Goal: Transaction & Acquisition: Purchase product/service

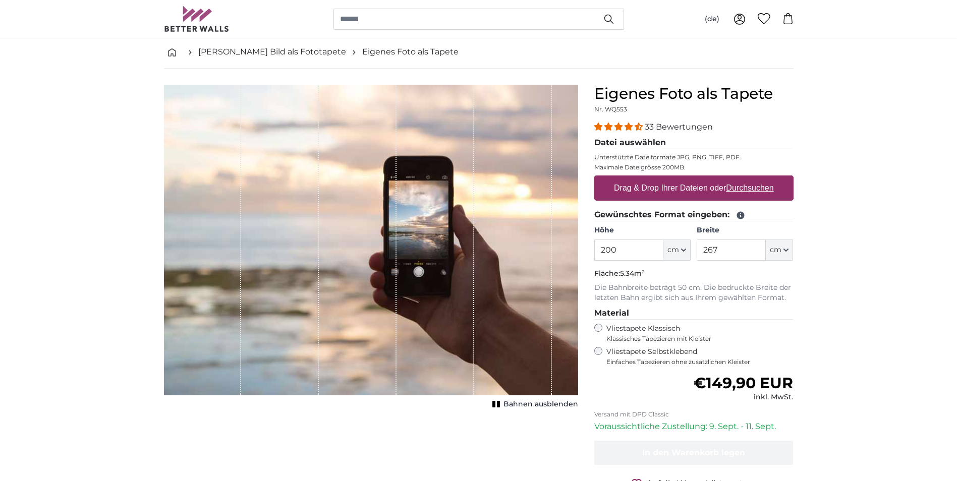
scroll to position [50, 0]
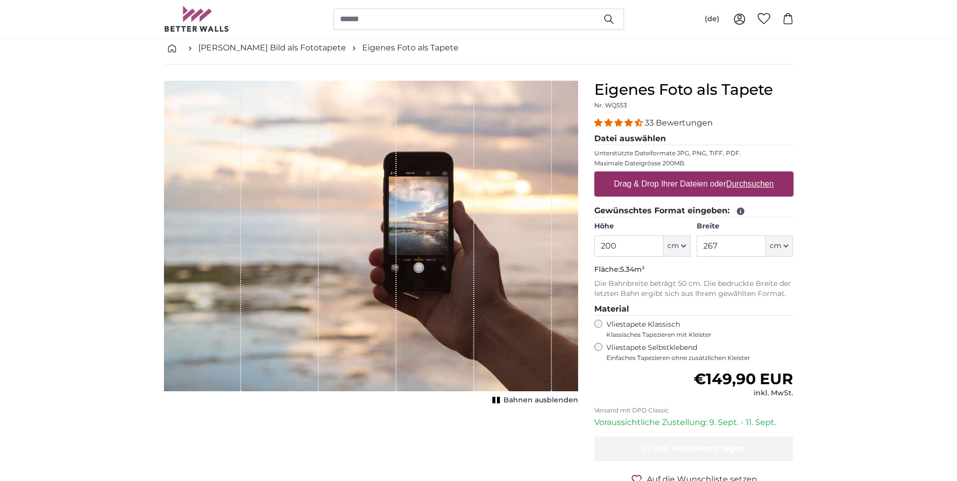
click at [635, 185] on label "Drag & Drop Ihrer Dateien oder Durchsuchen" at bounding box center [694, 184] width 168 height 20
click at [635, 175] on input "Drag & Drop Ihrer Dateien oder Durchsuchen" at bounding box center [694, 173] width 199 height 3
type input "**********"
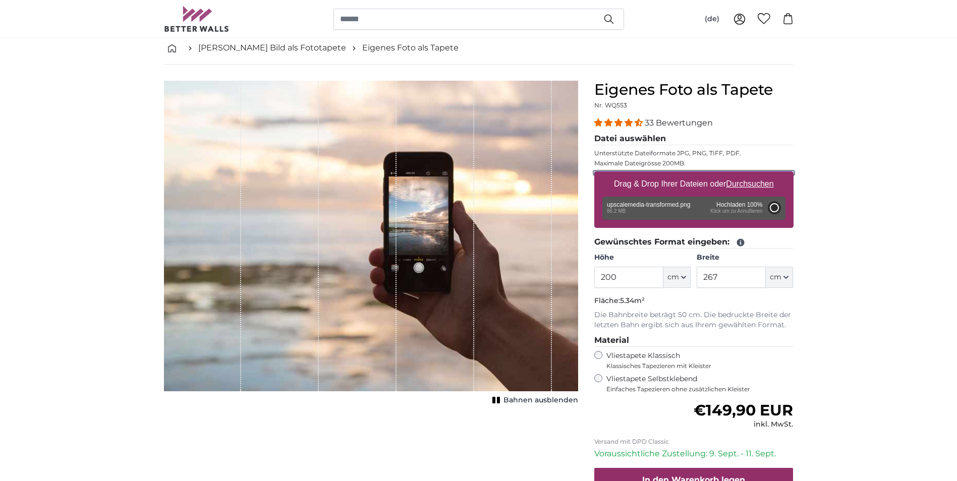
type input "200"
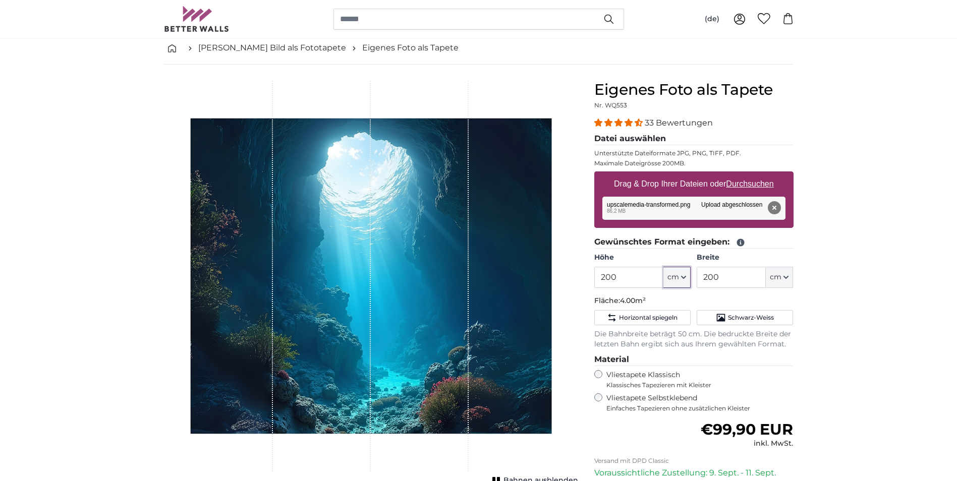
click at [682, 279] on icon "button" at bounding box center [683, 277] width 5 height 5
click at [624, 275] on input "200" at bounding box center [629, 277] width 69 height 21
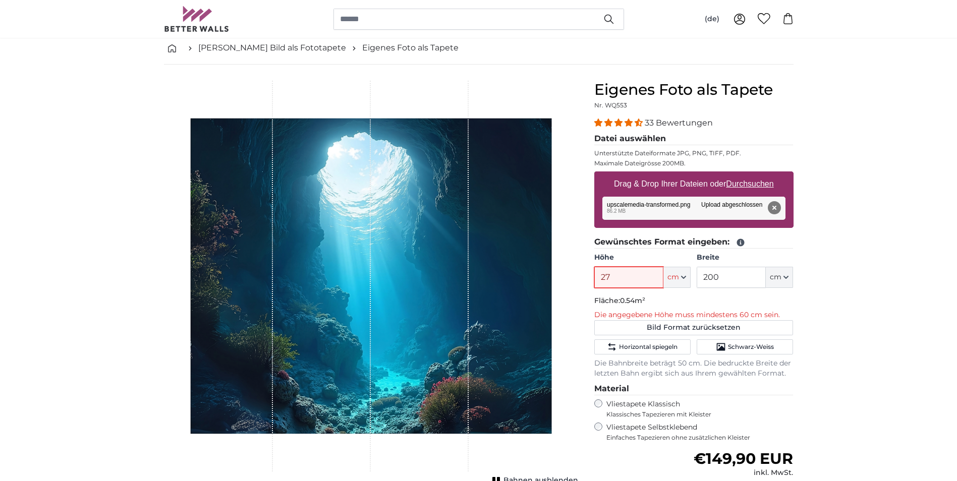
type input "270"
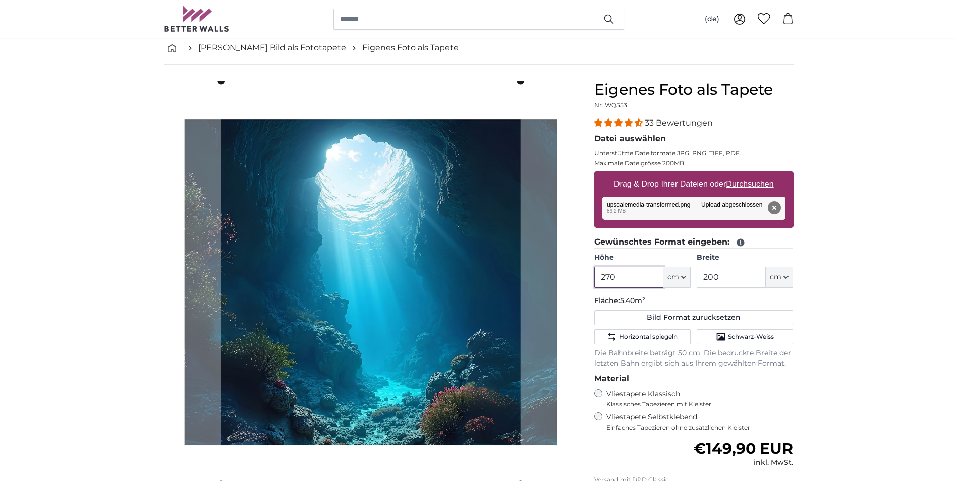
type input "270"
click at [720, 282] on input "200" at bounding box center [731, 277] width 69 height 21
type input "2"
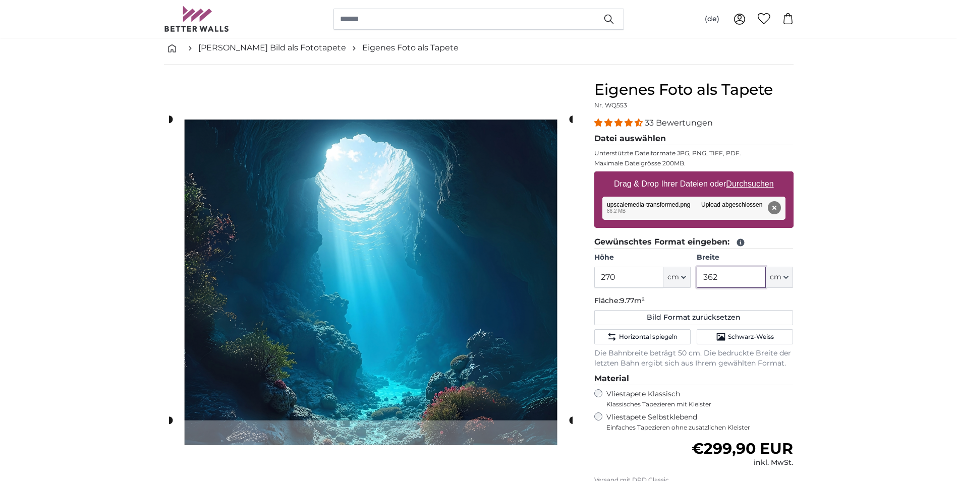
click at [489, 280] on cropper-handle at bounding box center [371, 270] width 404 height 301
click at [571, 120] on cropper-handle at bounding box center [573, 120] width 8 height 8
click at [492, 426] on img at bounding box center [371, 283] width 404 height 404
click at [529, 240] on cropper-handle at bounding box center [372, 270] width 404 height 301
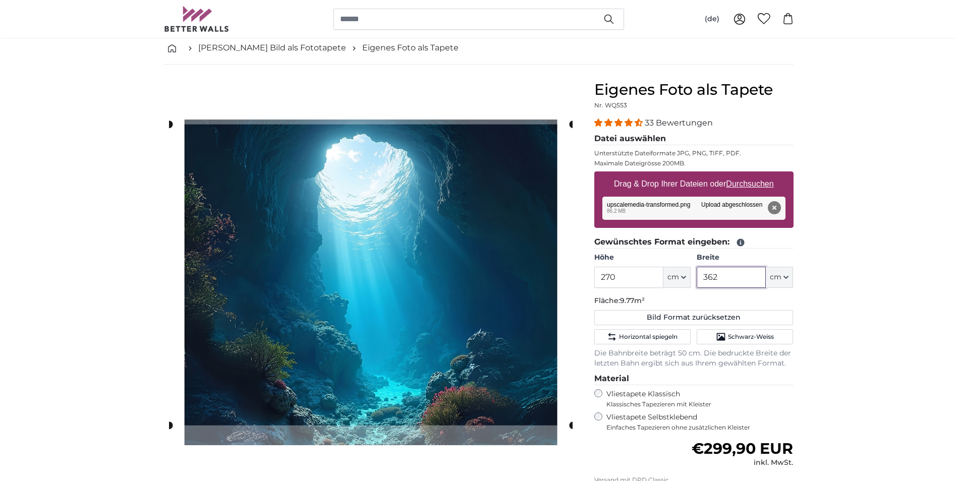
click at [506, 278] on cropper-handle at bounding box center [371, 275] width 404 height 301
click at [636, 337] on span "Horizontal spiegeln" at bounding box center [648, 337] width 59 height 8
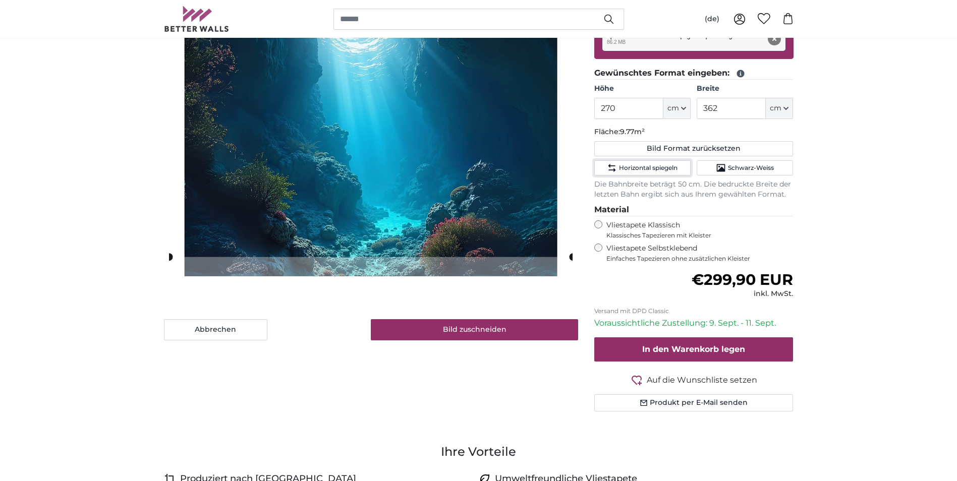
scroll to position [202, 0]
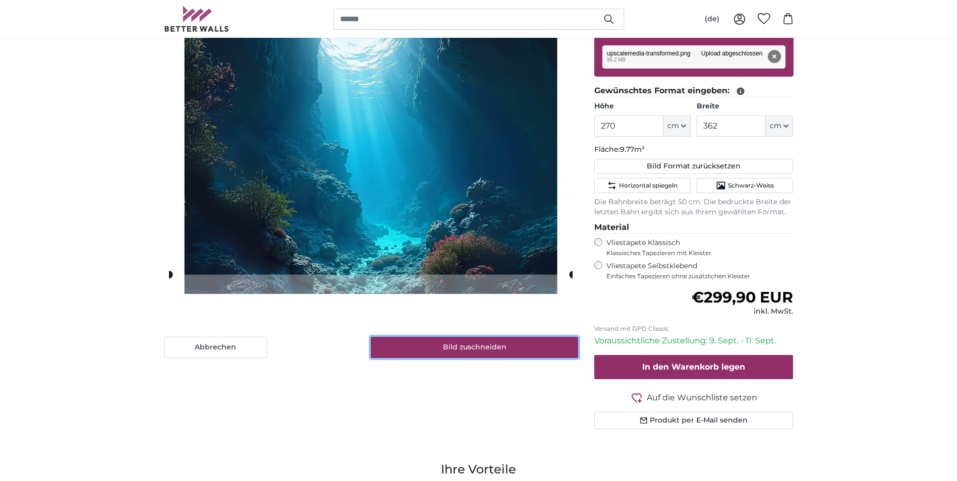
click at [537, 353] on button "Bild zuschneiden" at bounding box center [474, 347] width 207 height 21
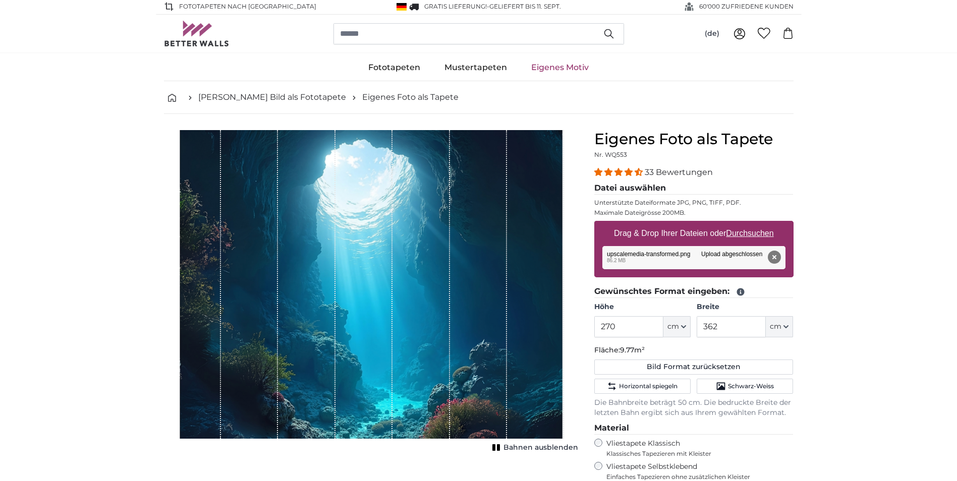
scroll to position [0, 0]
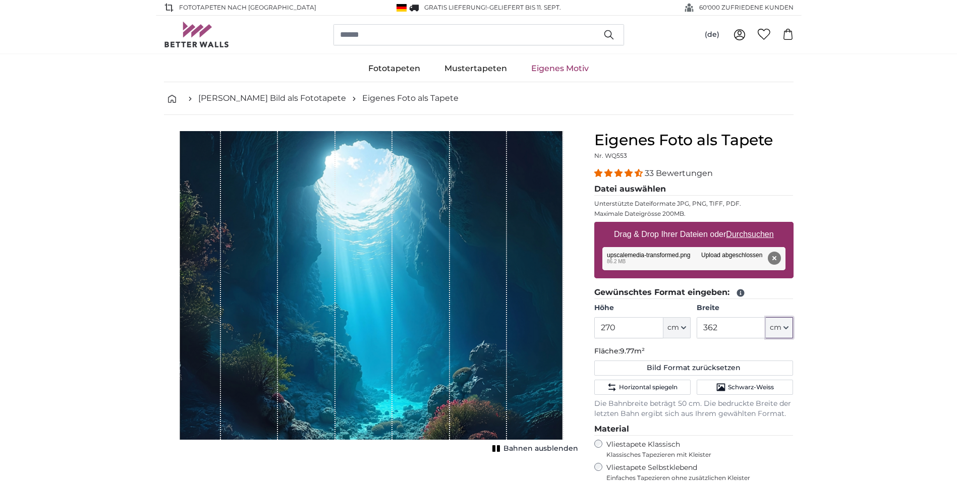
click at [786, 329] on icon "button" at bounding box center [786, 328] width 4 height 2
click at [732, 327] on input "362" at bounding box center [731, 327] width 69 height 21
type input "3"
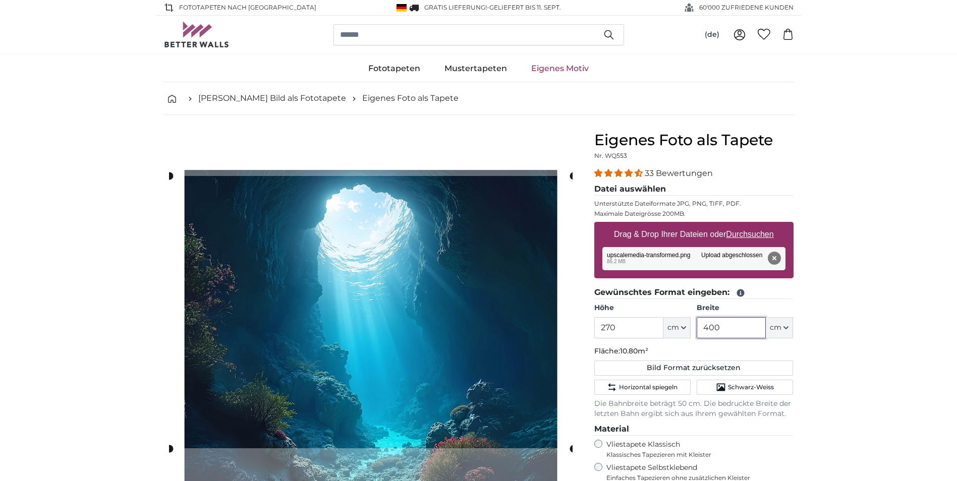
click at [412, 250] on cropper-handle at bounding box center [372, 312] width 404 height 273
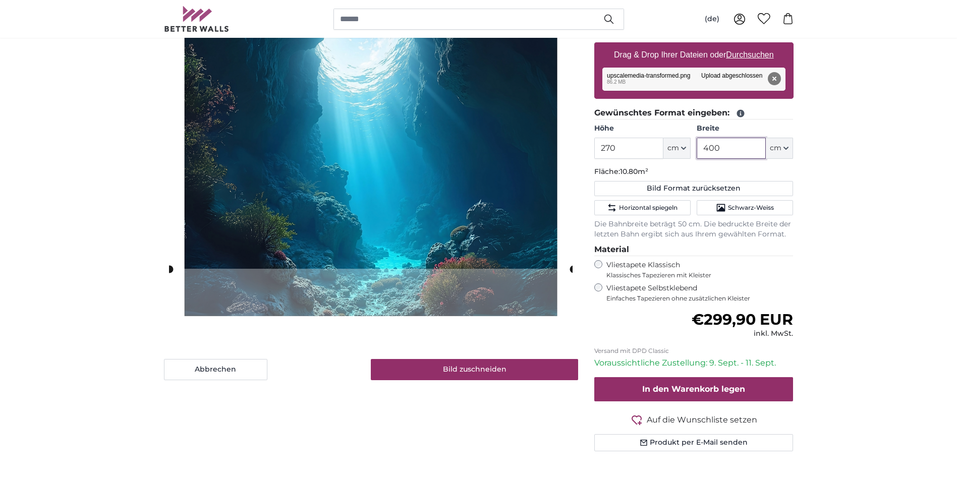
scroll to position [202, 0]
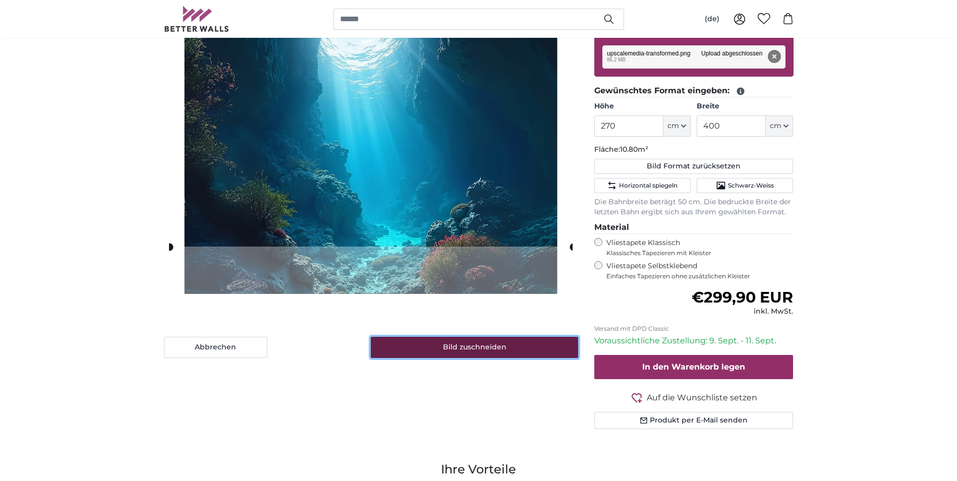
click at [430, 345] on button "Bild zuschneiden" at bounding box center [474, 347] width 207 height 21
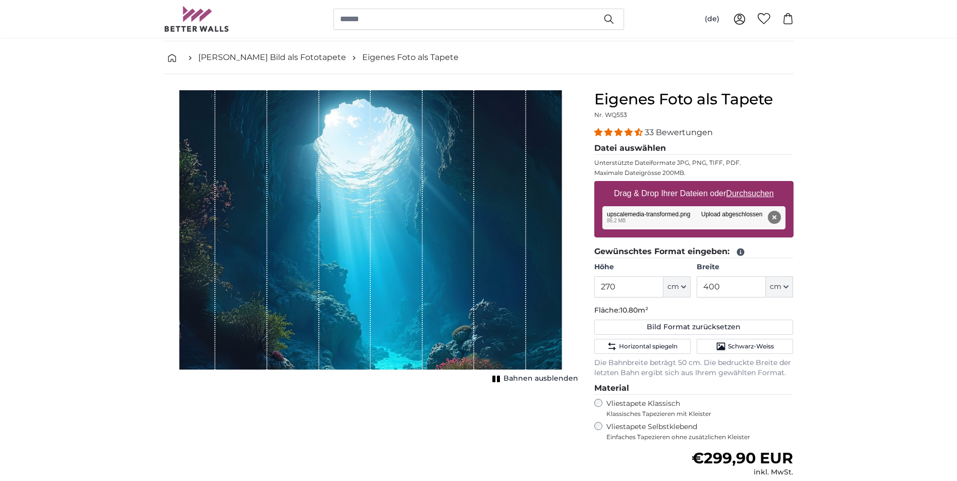
scroll to position [0, 0]
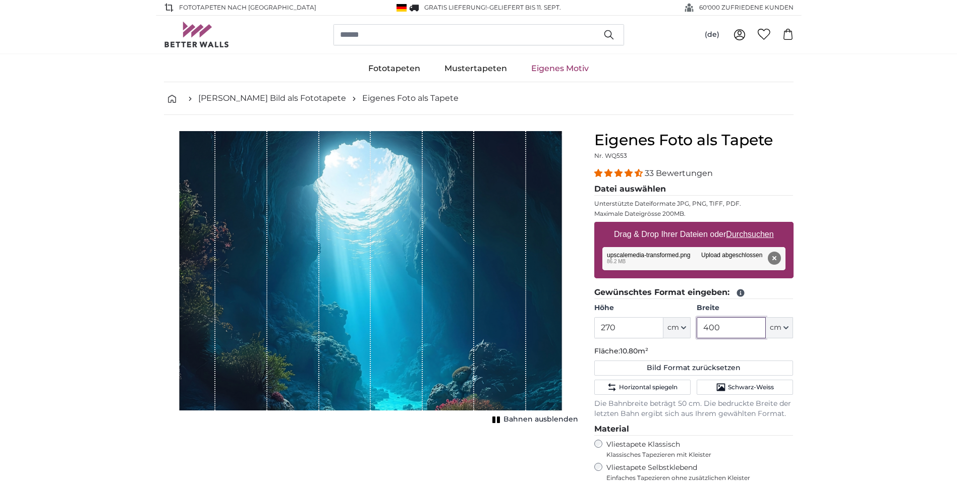
click at [721, 329] on input "400" at bounding box center [731, 327] width 69 height 21
type input "4"
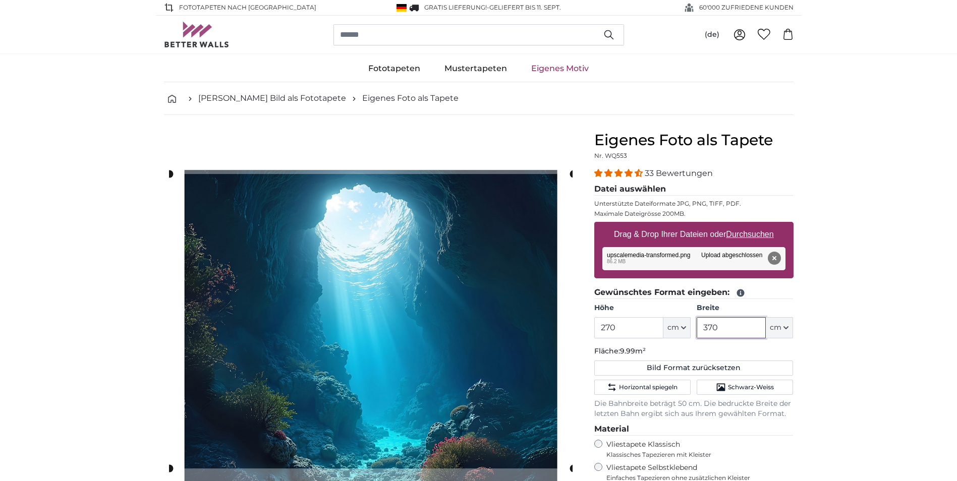
click at [498, 199] on cropper-handle at bounding box center [372, 321] width 404 height 295
click at [722, 333] on input "370" at bounding box center [731, 327] width 69 height 21
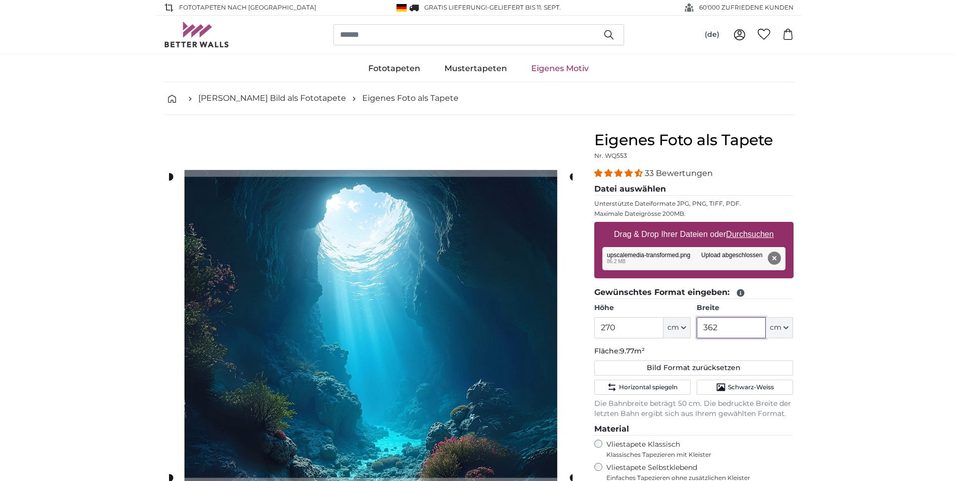
click at [521, 181] on cropper-handle at bounding box center [372, 327] width 404 height 301
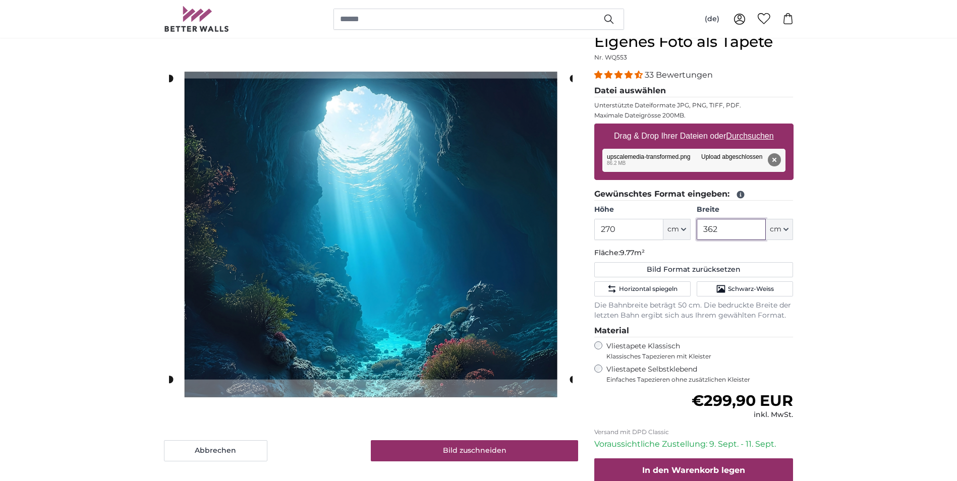
scroll to position [101, 0]
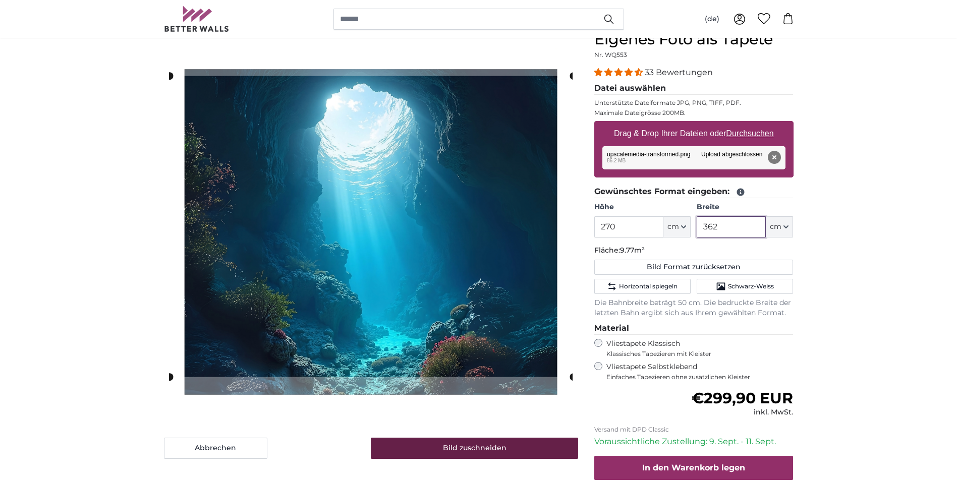
type input "362"
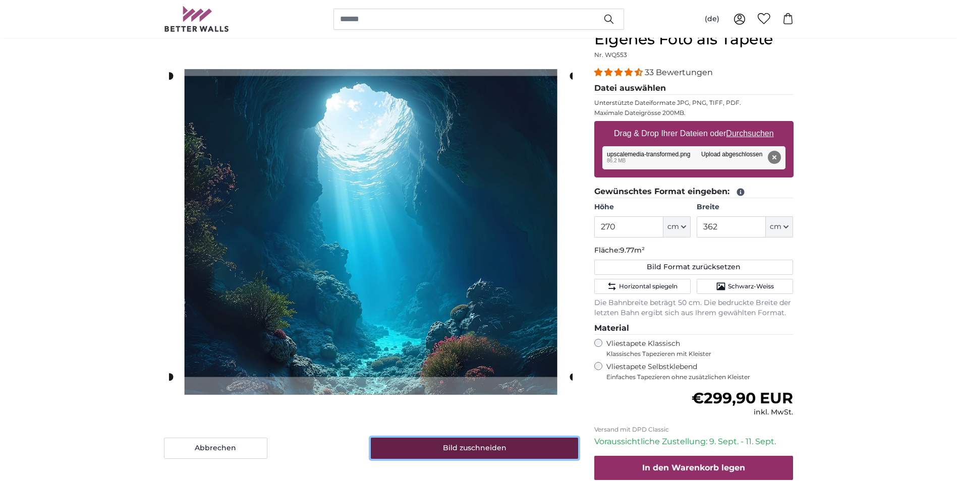
click at [431, 451] on button "Bild zuschneiden" at bounding box center [474, 448] width 207 height 21
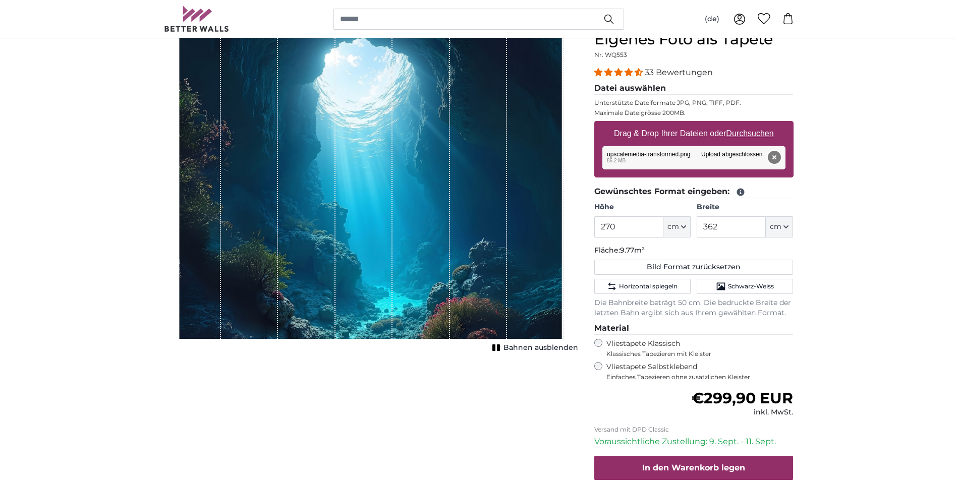
click at [775, 155] on button "Entfernen" at bounding box center [774, 157] width 13 height 13
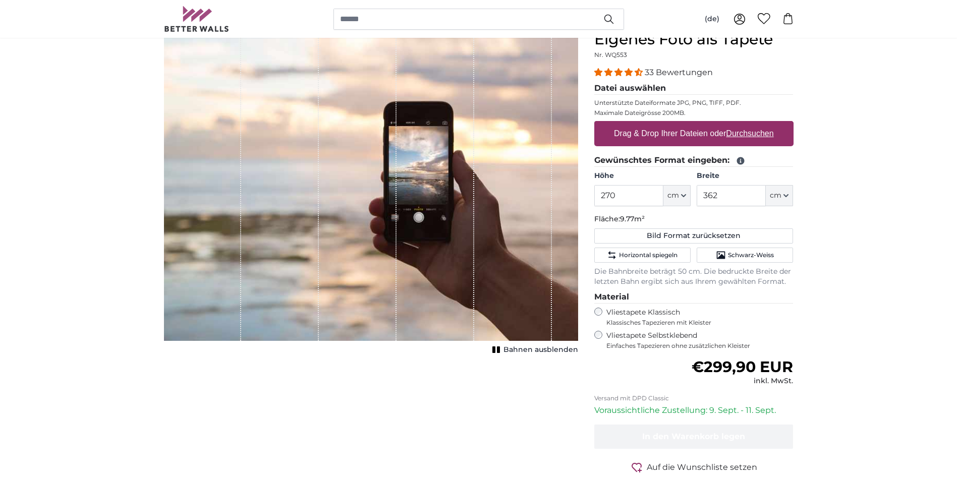
click at [759, 131] on u "Durchsuchen" at bounding box center [749, 133] width 47 height 9
click at [759, 124] on input "Drag & Drop Ihrer Dateien oder Durchsuchen" at bounding box center [694, 122] width 199 height 3
type input "**********"
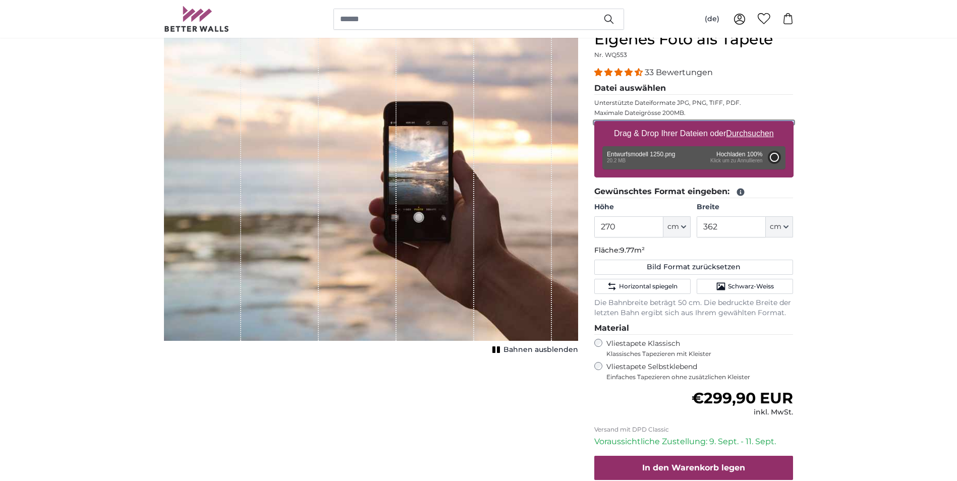
type input "200"
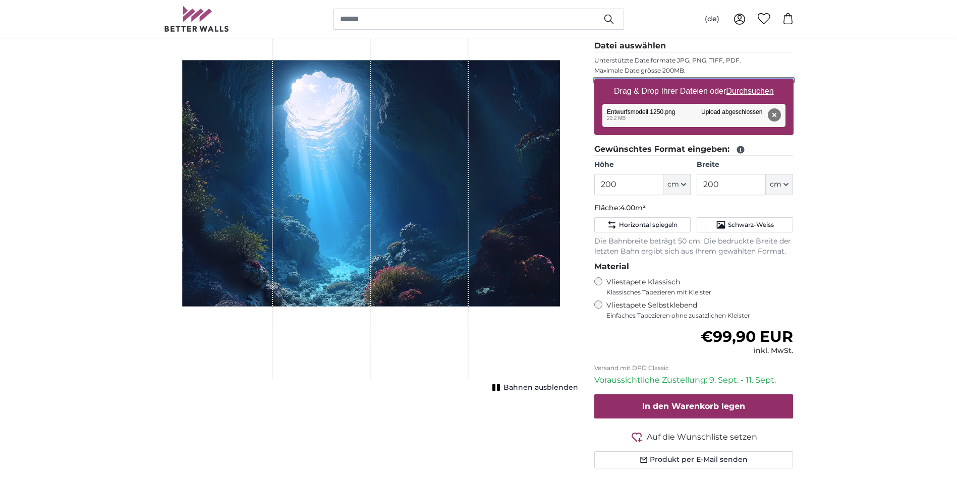
scroll to position [151, 0]
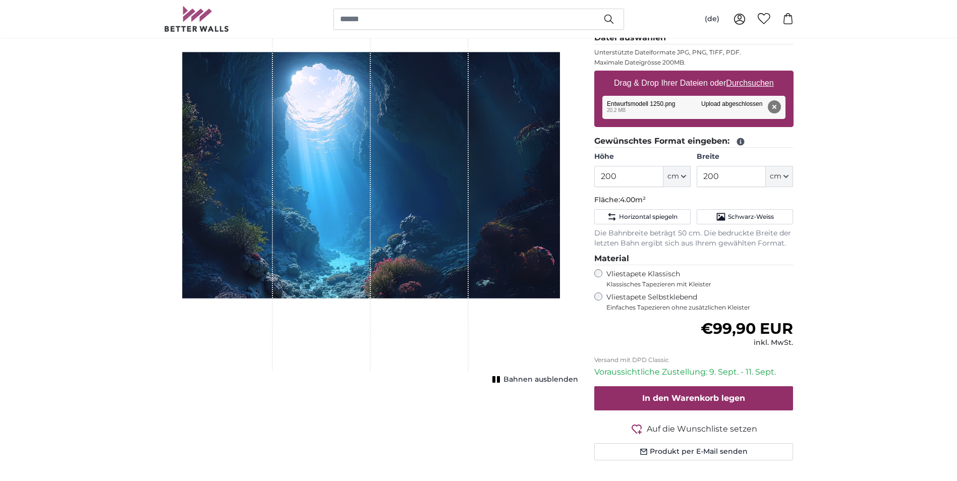
click at [530, 382] on span "Bahnen ausblenden" at bounding box center [541, 380] width 75 height 10
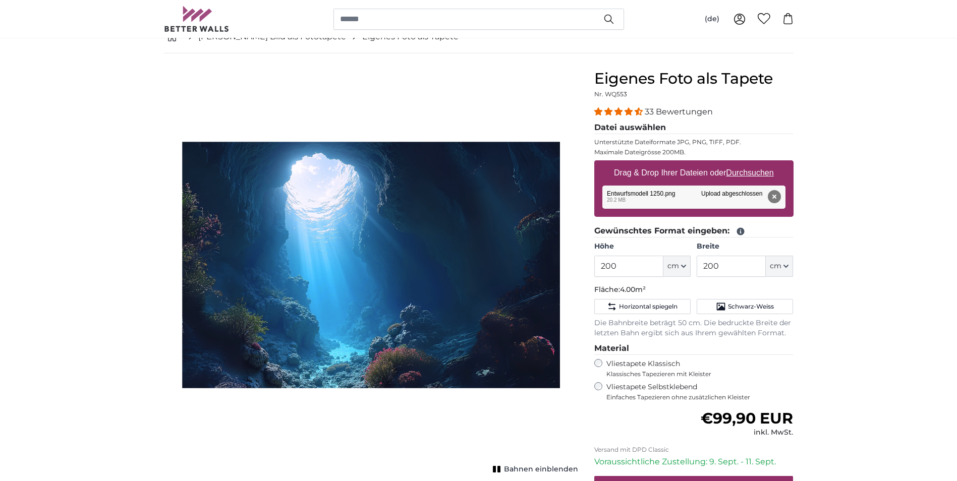
scroll to position [50, 0]
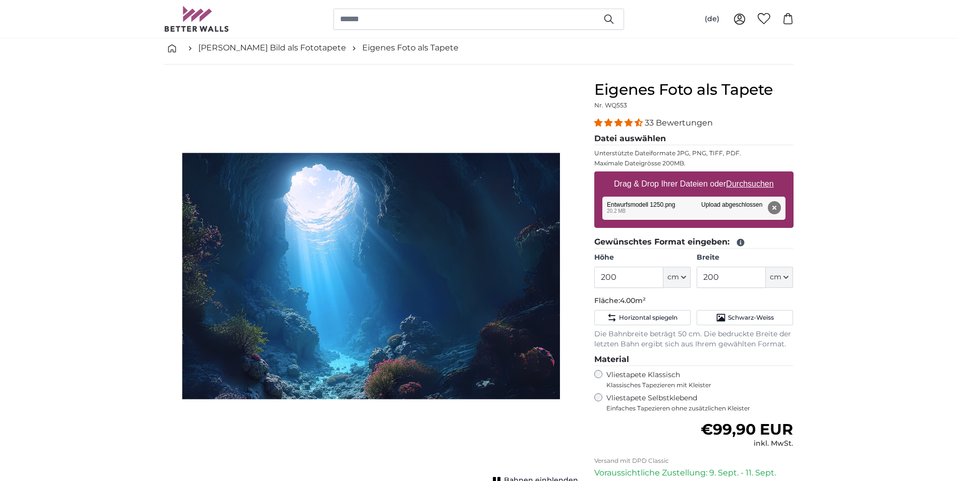
click at [543, 288] on img "1 of 1" at bounding box center [371, 276] width 391 height 391
drag, startPoint x: 630, startPoint y: 277, endPoint x: 577, endPoint y: 278, distance: 53.5
click at [577, 278] on product-detail "Abbrechen Bild zuschneiden Bahnen einblenden Eigenes Foto als Tapete Nr. WQ553 …" at bounding box center [479, 325] width 646 height 521
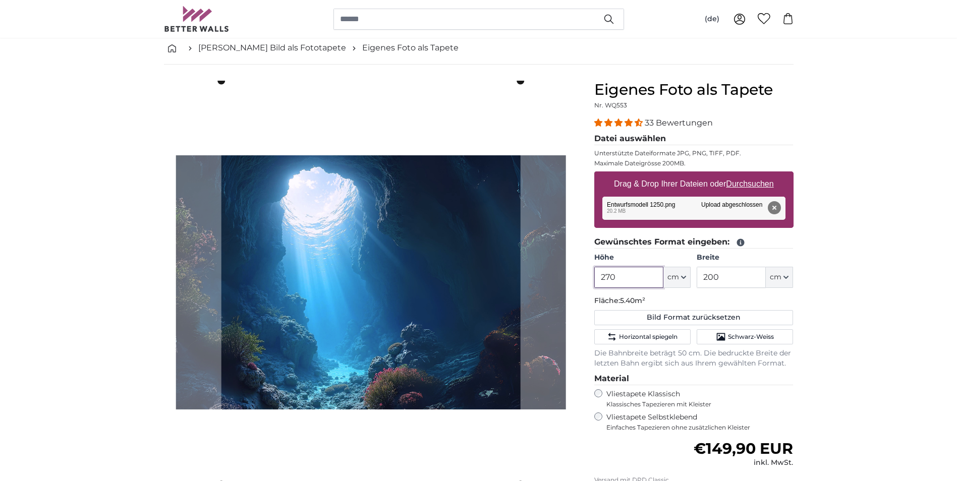
type input "270"
drag, startPoint x: 730, startPoint y: 282, endPoint x: 674, endPoint y: 282, distance: 56.0
click at [674, 282] on div "Höhe 270 ft cm Centimeter (cm) Inches (inch) Feet (ft. in.) Breite 200 ft cm Ce…" at bounding box center [694, 270] width 199 height 35
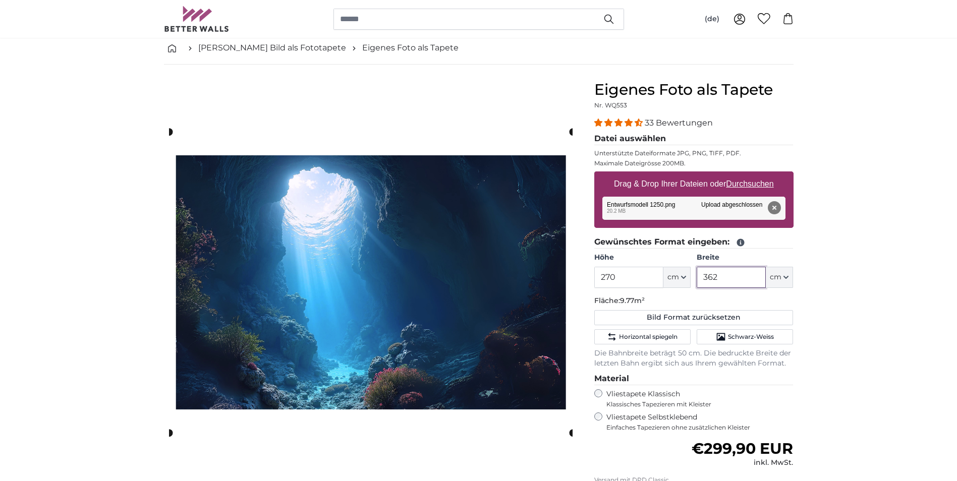
type input "362"
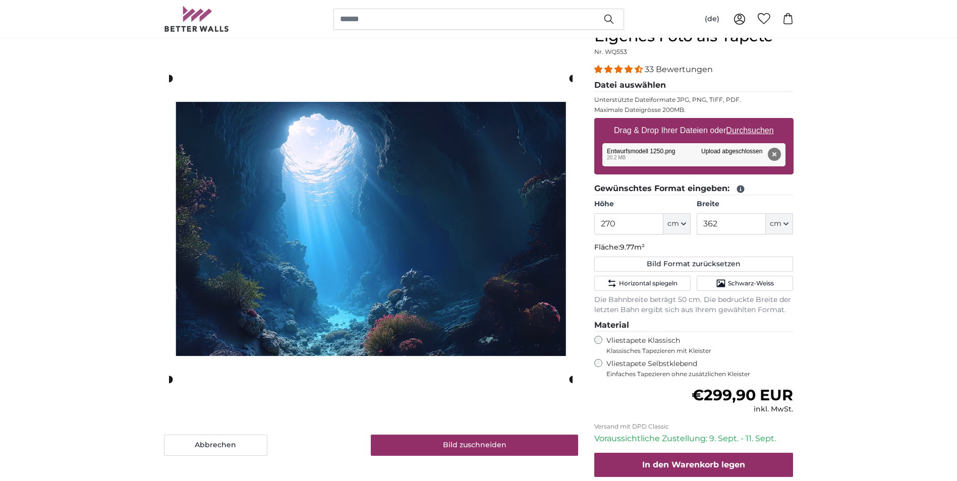
scroll to position [101, 0]
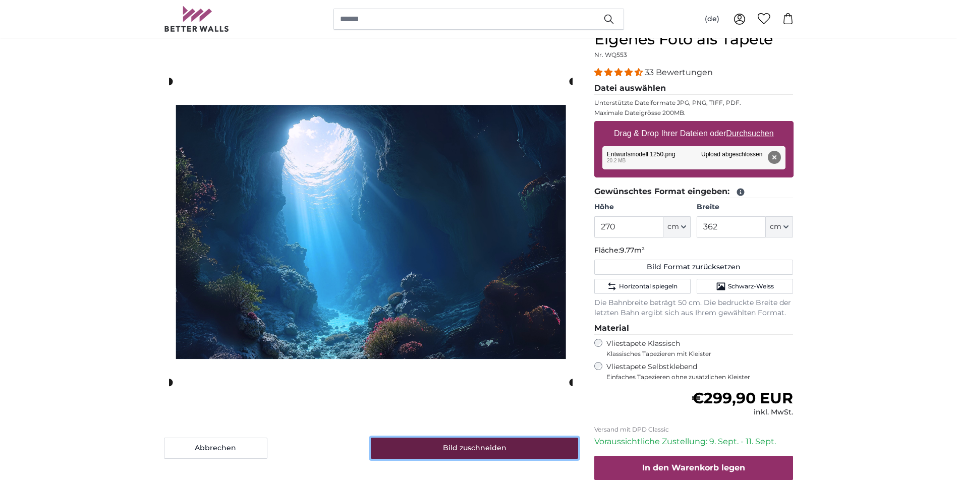
click at [501, 452] on button "Bild zuschneiden" at bounding box center [474, 448] width 207 height 21
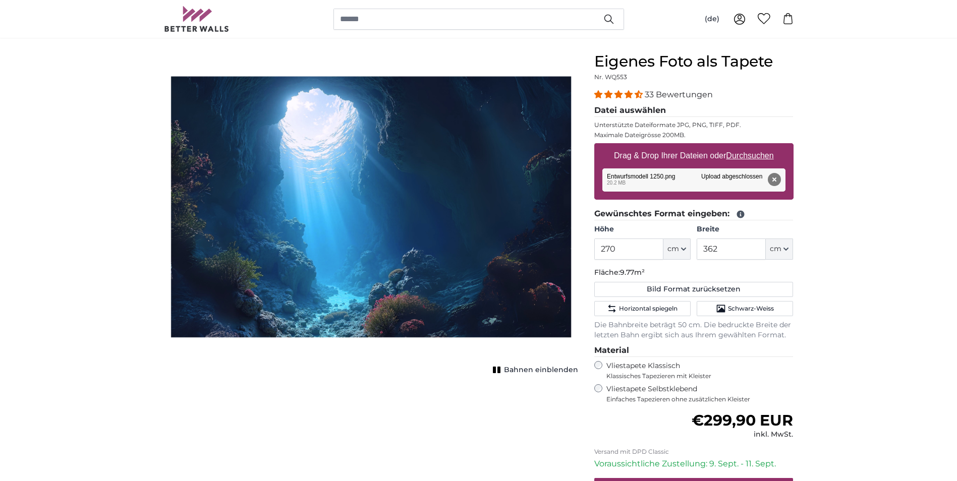
scroll to position [0, 0]
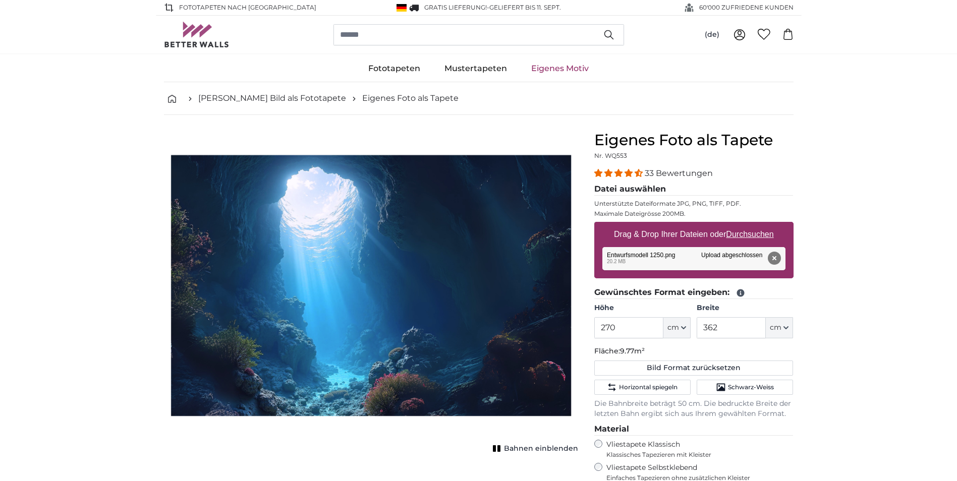
click at [519, 447] on span "Bahnen einblenden" at bounding box center [541, 449] width 74 height 10
drag, startPoint x: 448, startPoint y: 311, endPoint x: 499, endPoint y: 313, distance: 50.5
click at [495, 313] on div "1 of 1" at bounding box center [371, 285] width 414 height 309
click at [521, 448] on span "Bahnen ausblenden" at bounding box center [541, 449] width 75 height 10
click at [522, 448] on span "Bahnen einblenden" at bounding box center [541, 449] width 74 height 10
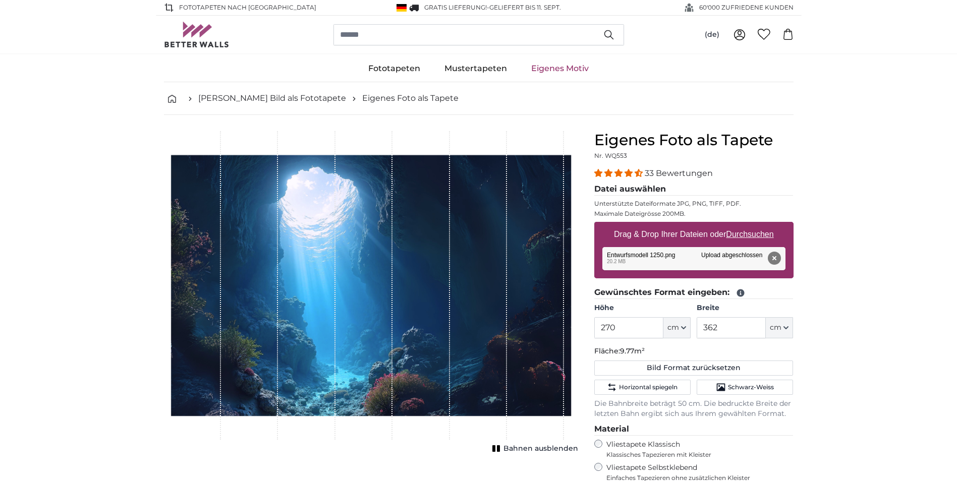
click at [522, 448] on span "Bahnen ausblenden" at bounding box center [541, 449] width 75 height 10
click at [511, 312] on img "1 of 1" at bounding box center [371, 285] width 414 height 309
drag, startPoint x: 556, startPoint y: 228, endPoint x: 555, endPoint y: 253, distance: 25.3
click at [556, 251] on img "1 of 1" at bounding box center [371, 285] width 414 height 309
click at [521, 447] on span "Bahnen einblenden" at bounding box center [541, 449] width 74 height 10
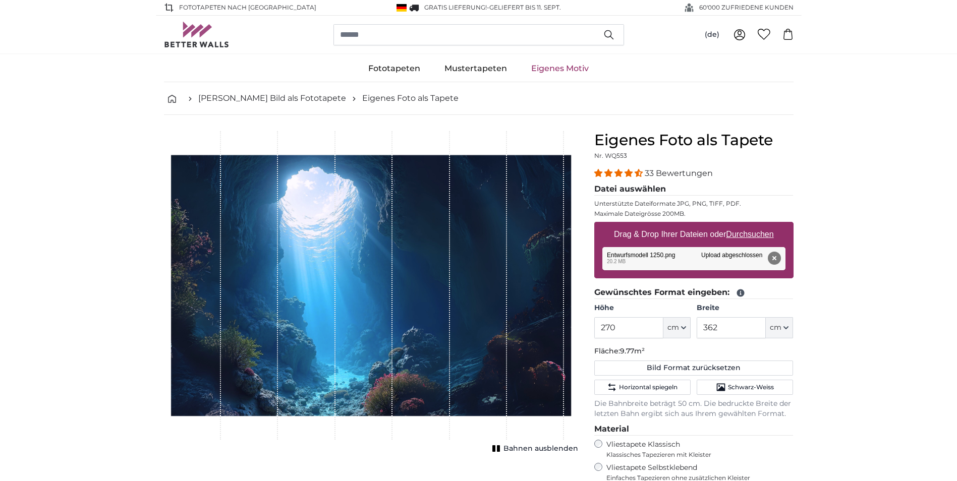
drag, startPoint x: 496, startPoint y: 122, endPoint x: 480, endPoint y: 144, distance: 27.6
click at [480, 144] on product-detail "Abbrechen Bild zuschneiden Bahnen ausblenden Eigenes Foto als Tapete Nr. WQ553 …" at bounding box center [479, 385] width 646 height 541
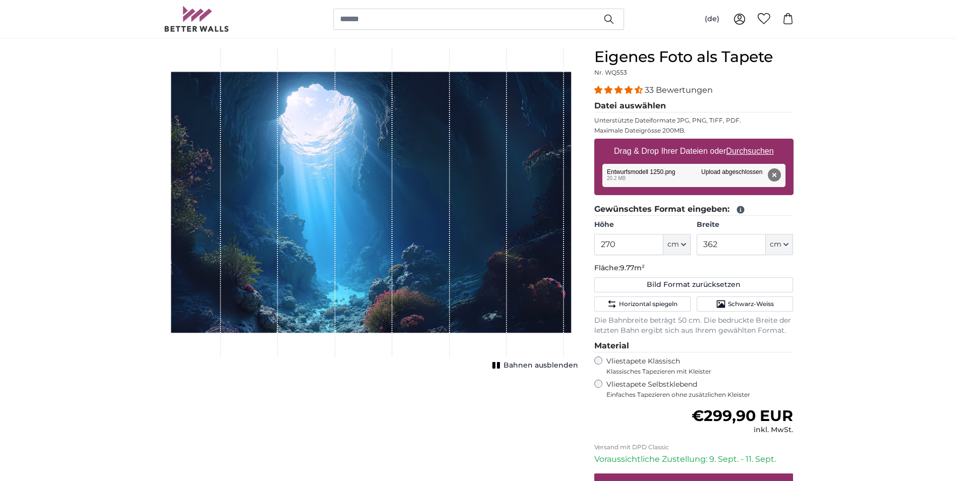
scroll to position [101, 0]
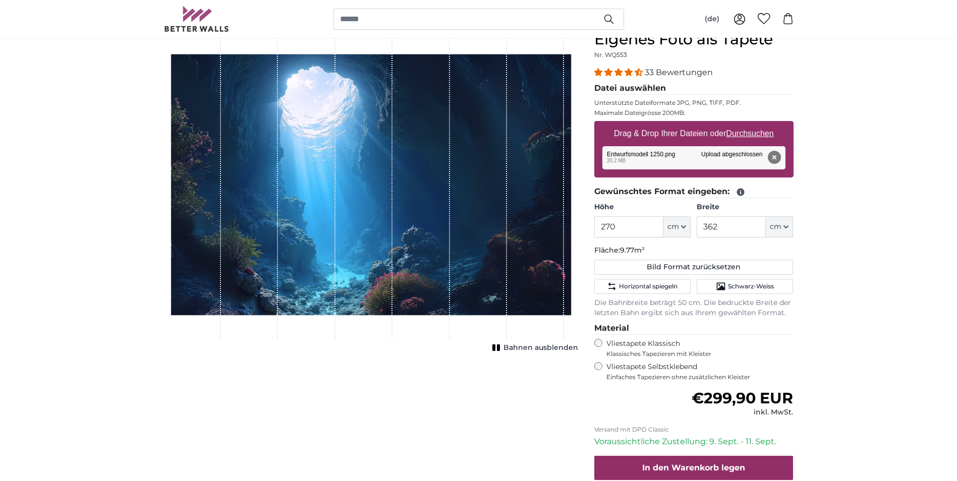
click at [512, 350] on span "Bahnen ausblenden" at bounding box center [541, 348] width 75 height 10
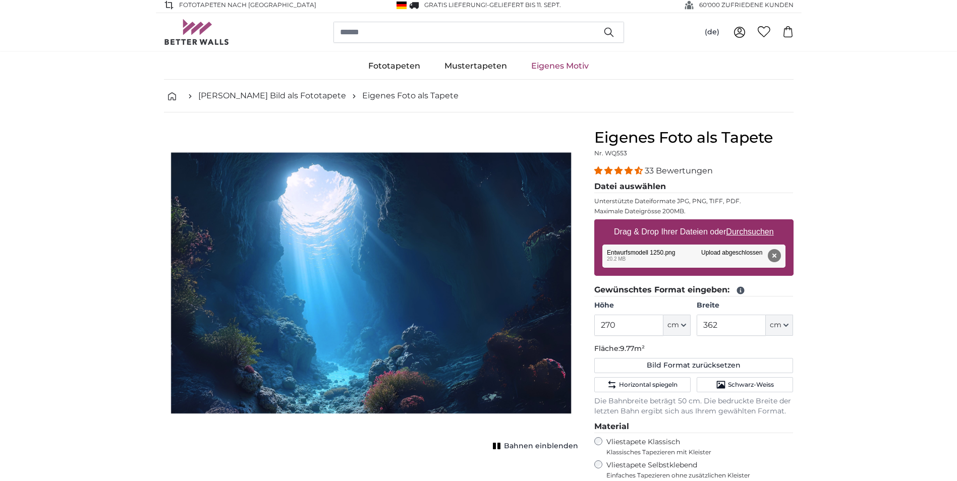
scroll to position [0, 0]
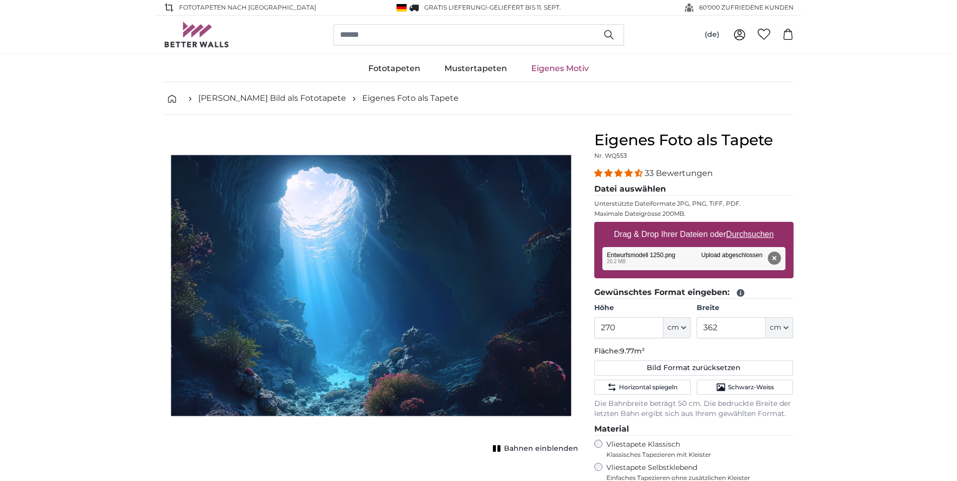
drag, startPoint x: 566, startPoint y: 150, endPoint x: 553, endPoint y: 185, distance: 37.4
click at [553, 185] on img "1 of 1" at bounding box center [371, 285] width 414 height 309
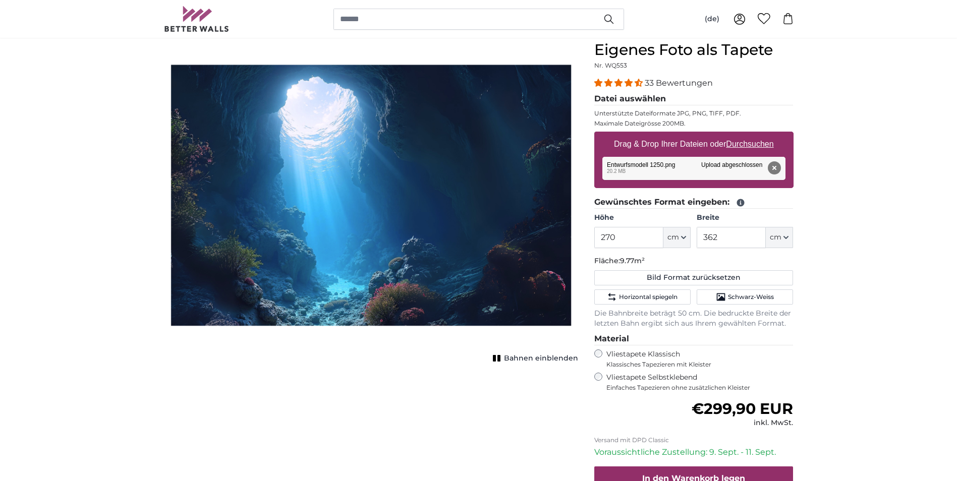
scroll to position [101, 0]
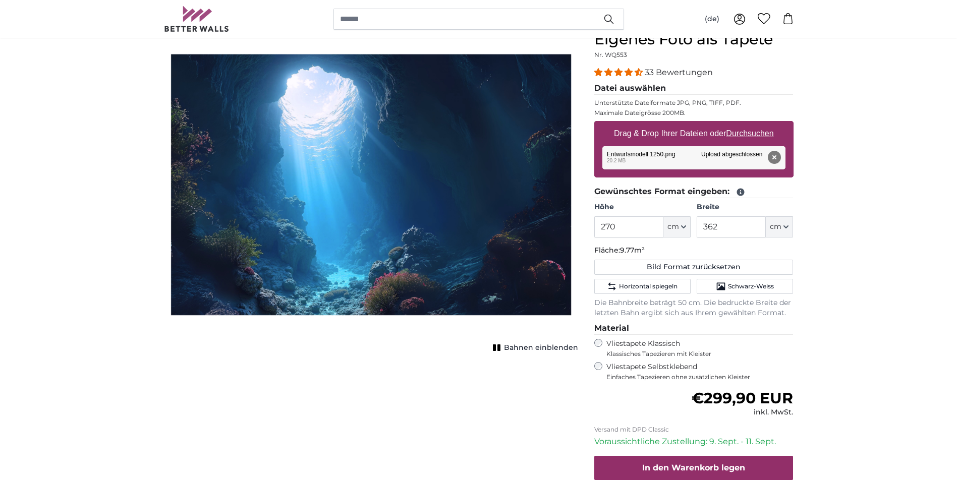
click at [529, 347] on span "Bahnen einblenden" at bounding box center [541, 348] width 74 height 10
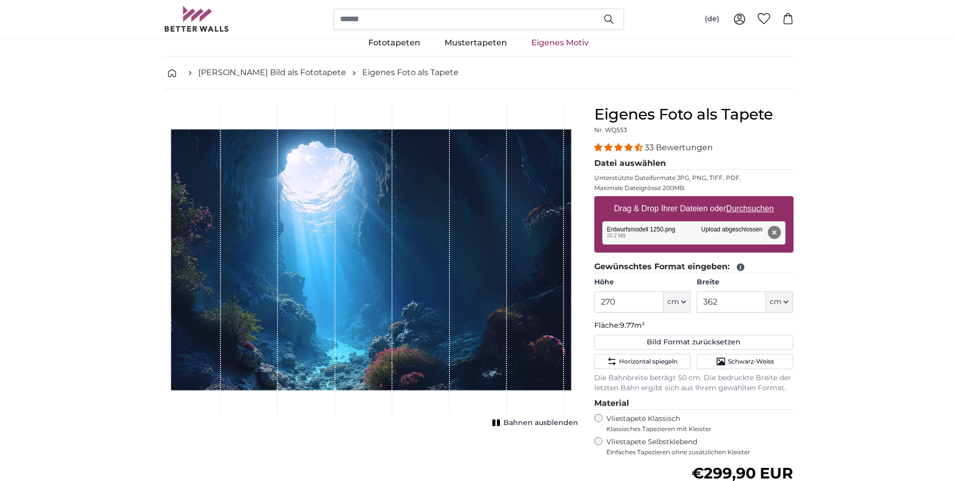
scroll to position [0, 0]
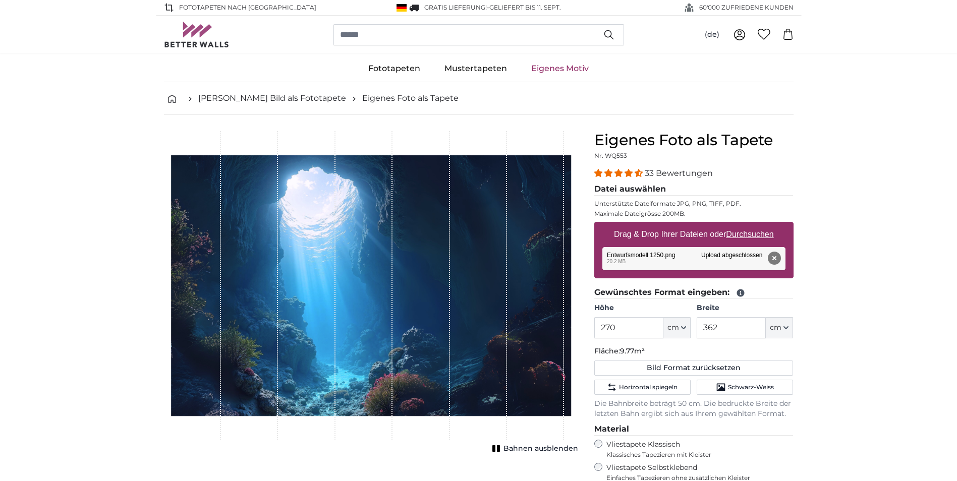
drag, startPoint x: 497, startPoint y: 213, endPoint x: 475, endPoint y: 166, distance: 52.0
click at [475, 166] on div "1 of 1" at bounding box center [478, 285] width 57 height 309
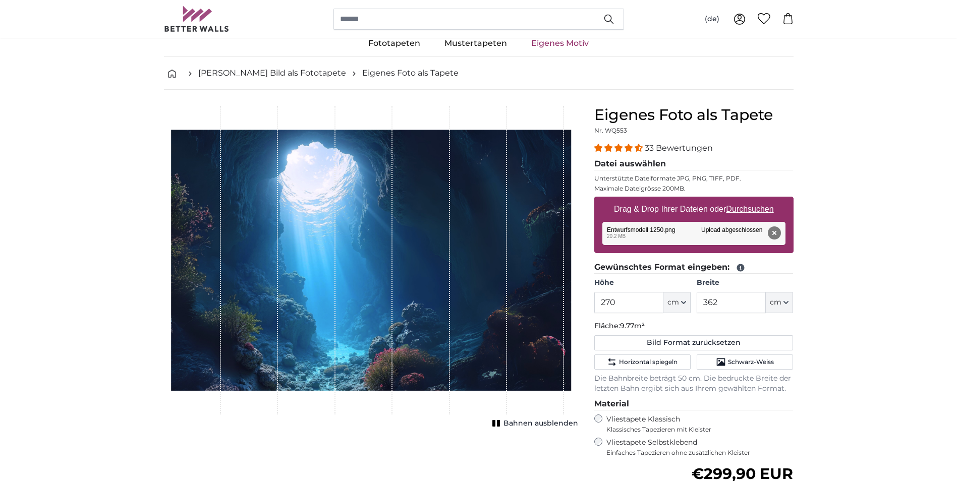
scroll to position [50, 0]
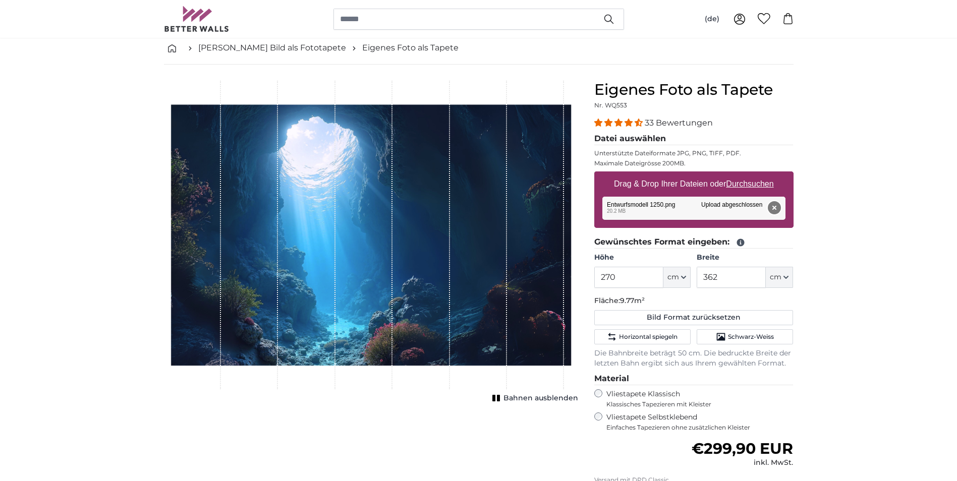
click at [770, 205] on button "Entfernen" at bounding box center [774, 207] width 13 height 13
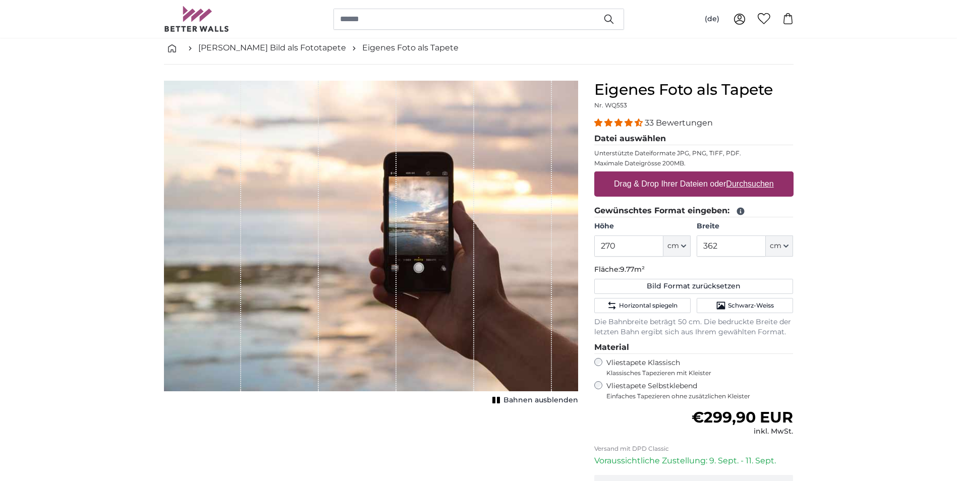
click at [764, 182] on u "Durchsuchen" at bounding box center [749, 184] width 47 height 9
click at [764, 175] on input "Drag & Drop Ihrer Dateien oder Durchsuchen" at bounding box center [694, 173] width 199 height 3
type input "**********"
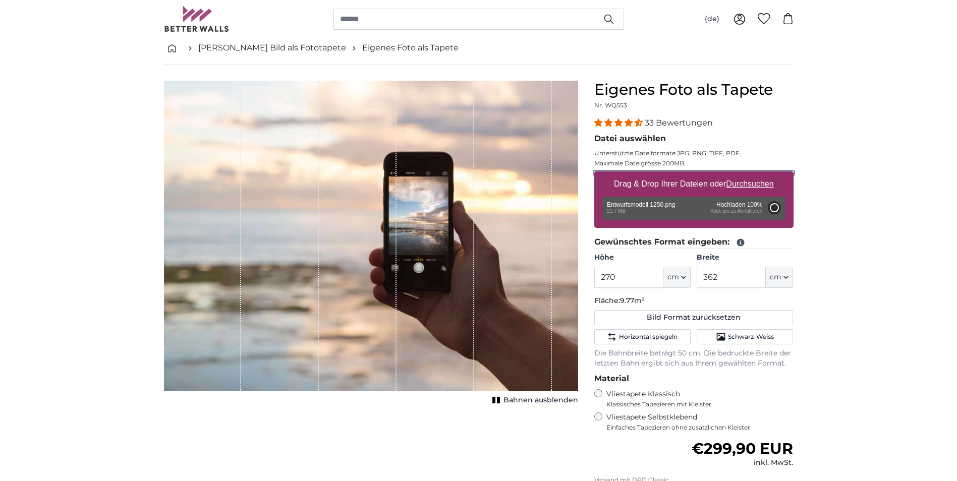
type input "200"
type input "306"
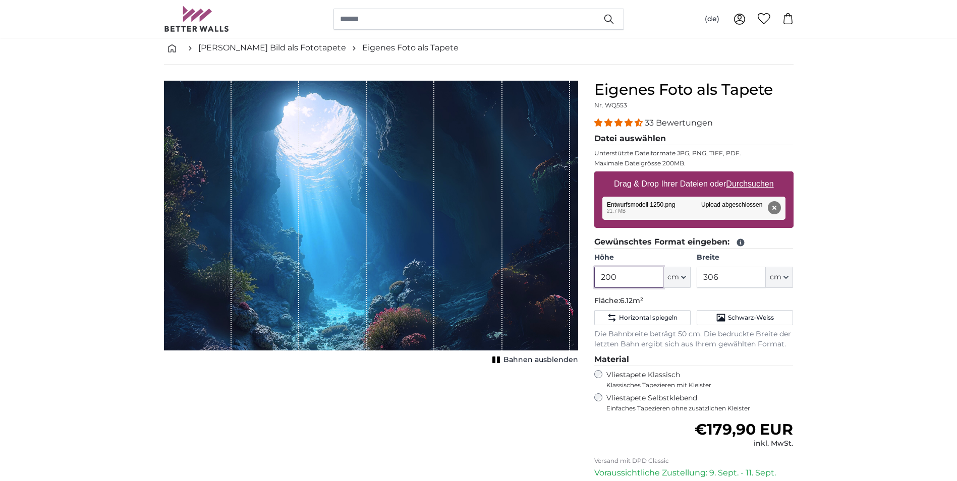
drag, startPoint x: 652, startPoint y: 277, endPoint x: 509, endPoint y: 275, distance: 142.8
click at [520, 280] on product-detail "Abbrechen Bild zuschneiden Bahnen ausblenden Eigenes Foto als Tapete Nr. WQ553 …" at bounding box center [479, 325] width 646 height 521
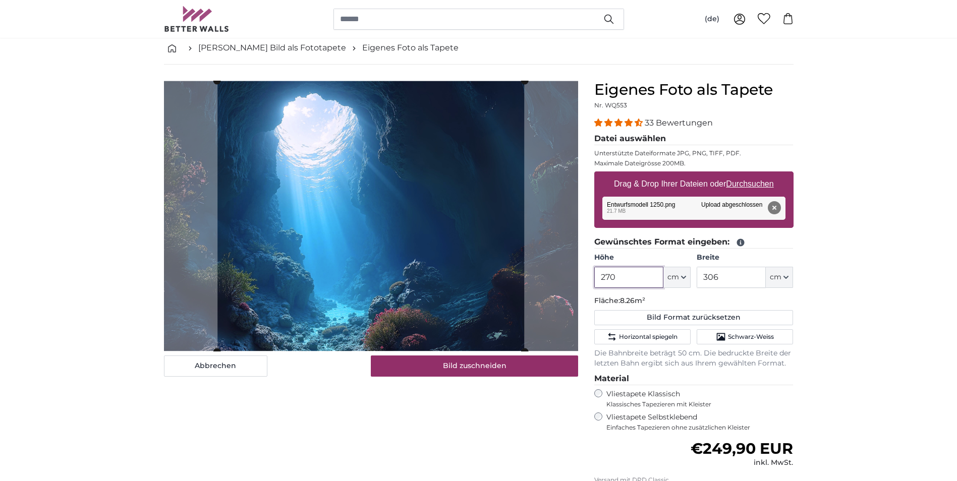
type input "270"
drag, startPoint x: 750, startPoint y: 277, endPoint x: 663, endPoint y: 296, distance: 89.4
click at [663, 296] on fieldset "Gewünschtes Format eingeben: Höhe 270 ft cm Centimeter (cm) Inches (inch) Feet …" at bounding box center [694, 302] width 199 height 133
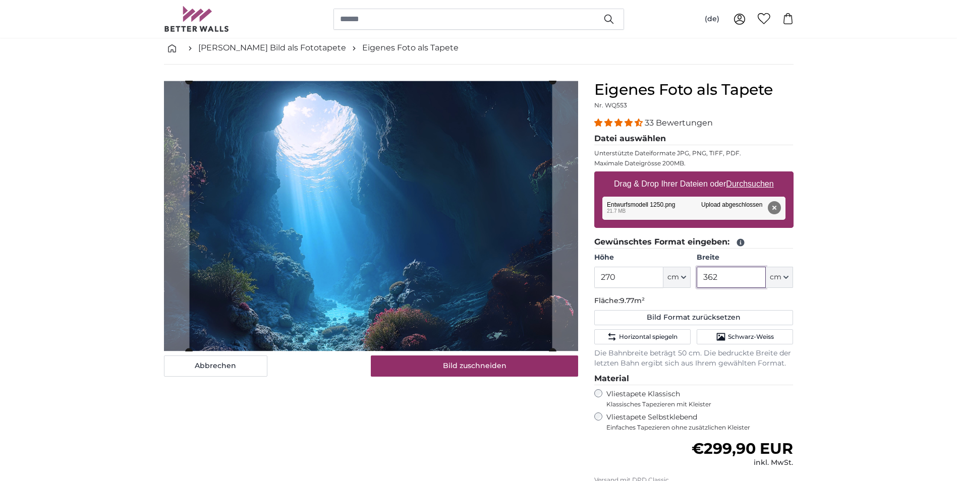
type input "362"
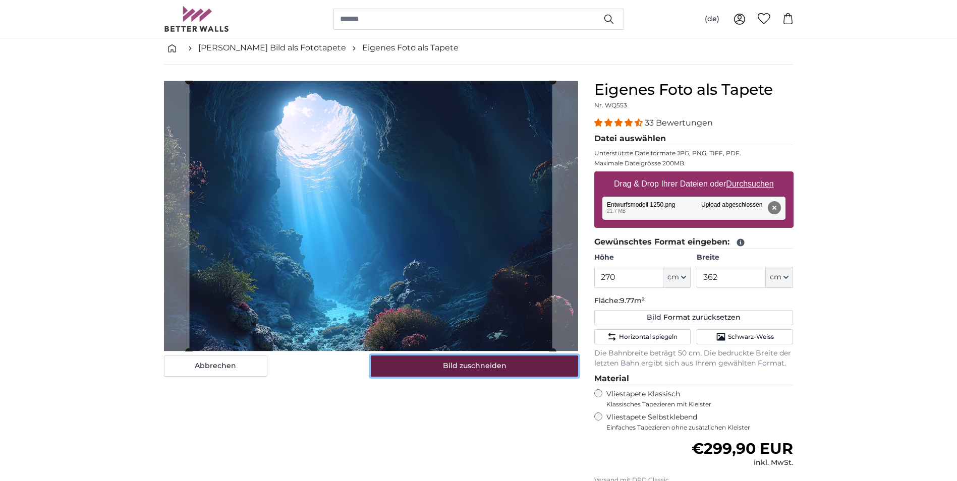
click at [494, 364] on button "Bild zuschneiden" at bounding box center [474, 366] width 207 height 21
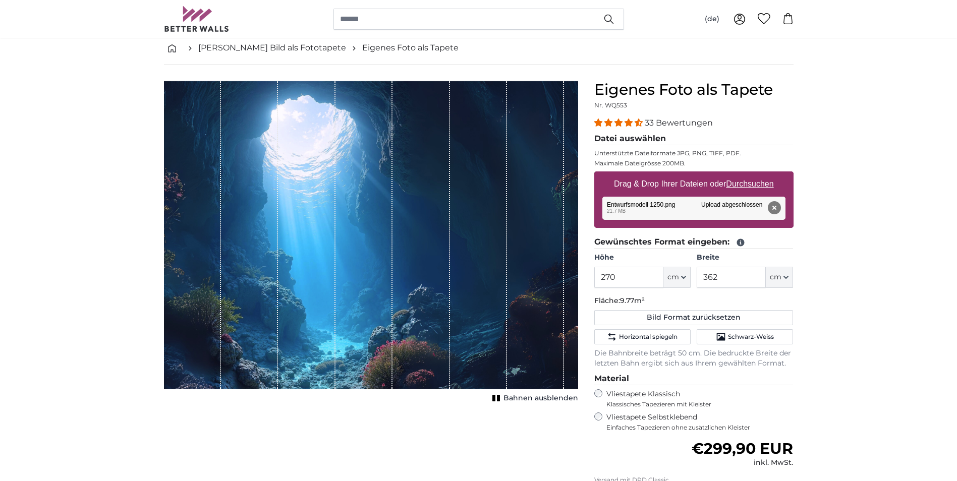
click at [518, 398] on span "Bahnen ausblenden" at bounding box center [541, 399] width 75 height 10
click at [518, 398] on span "Bahnen einblenden" at bounding box center [541, 399] width 74 height 10
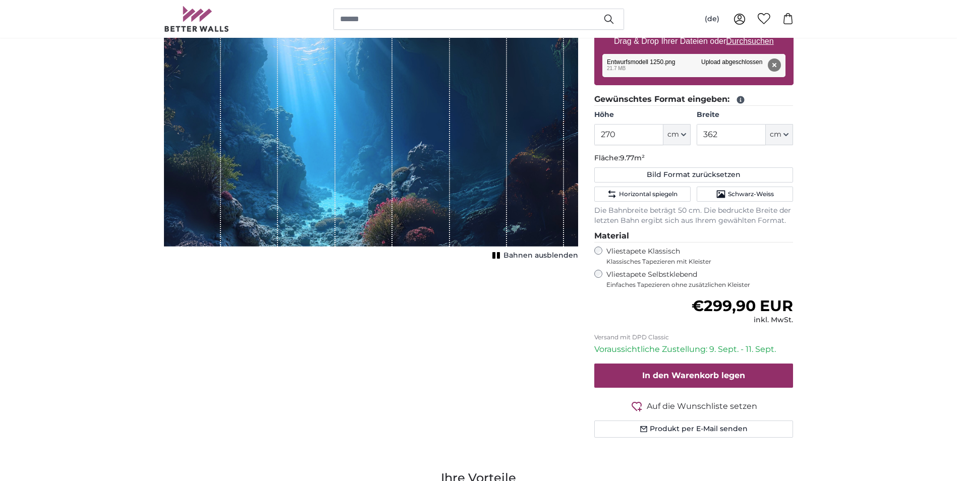
scroll to position [202, 0]
